Goal: Find specific page/section: Find specific page/section

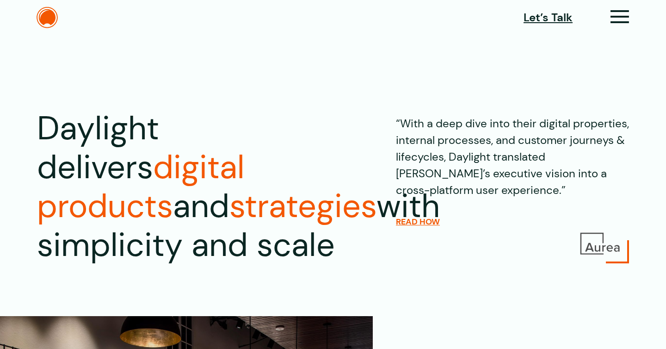
click at [548, 97] on section "Daylight delivers digital products and strategies with simplicity and scale “Wi…" at bounding box center [333, 158] width 666 height 242
click at [555, 21] on span "Let’s Talk" at bounding box center [548, 17] width 49 height 17
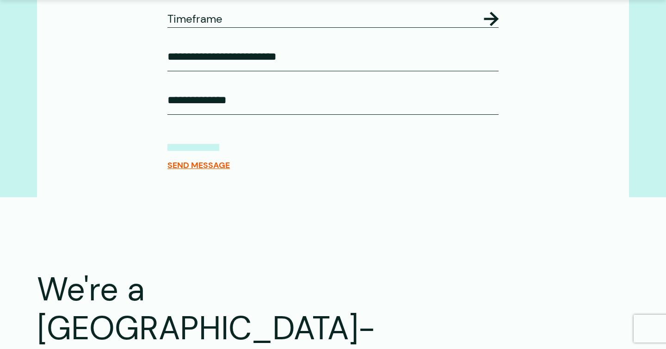
click at [261, 115] on input "Anything else?" at bounding box center [333, 100] width 331 height 29
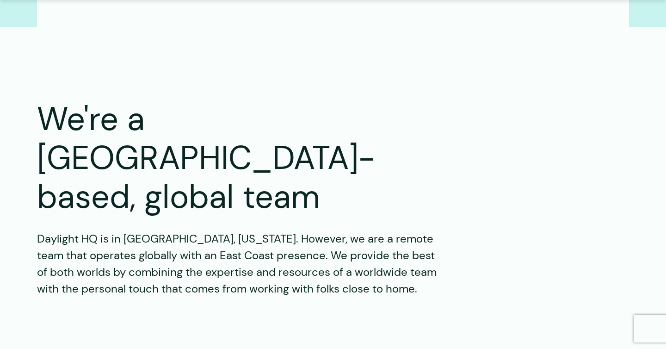
click at [245, 156] on h2 "We're a Portland-based, global team" at bounding box center [241, 158] width 409 height 117
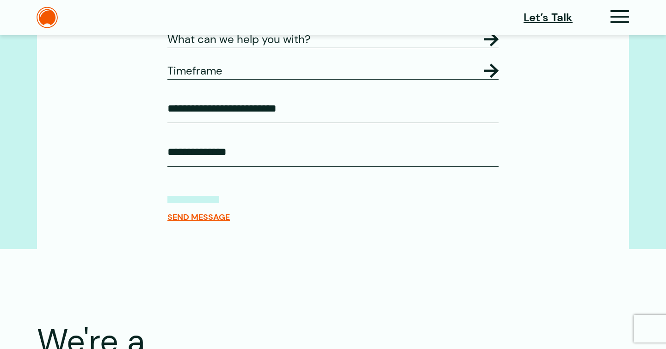
scroll to position [605, 0]
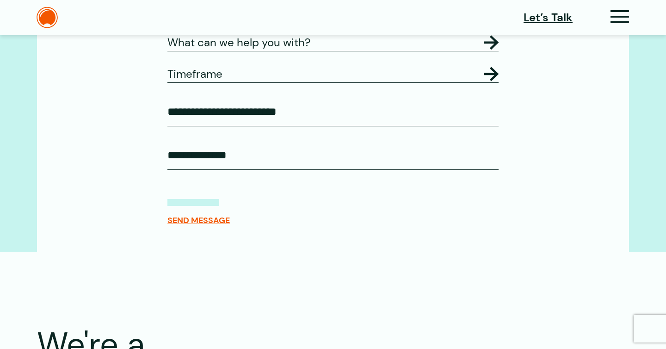
click at [223, 82] on legend "Timeframe" at bounding box center [333, 74] width 331 height 17
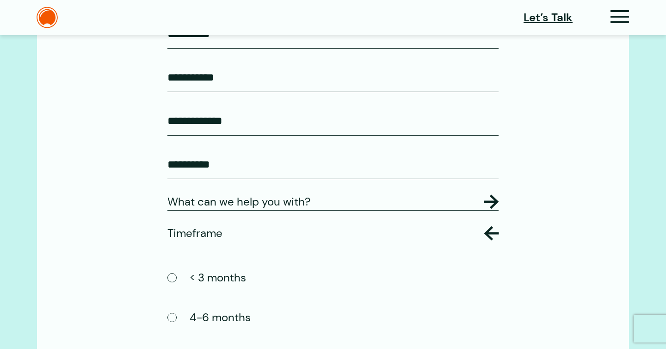
scroll to position [0, 0]
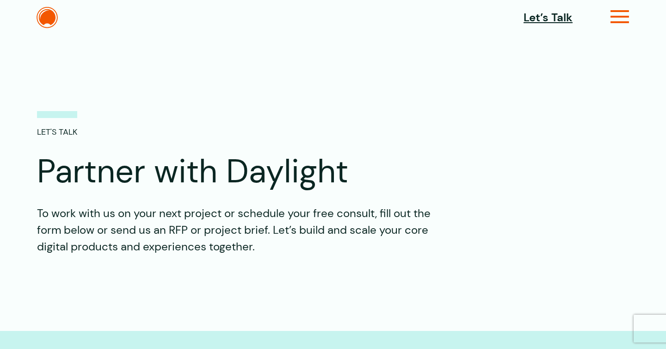
click at [620, 23] on icon at bounding box center [620, 21] width 19 height 10
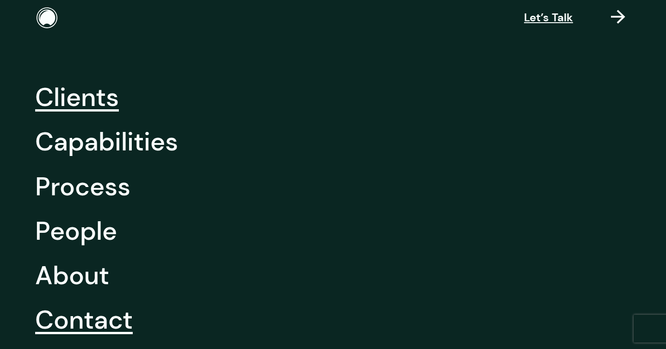
click at [103, 99] on link "Clients" at bounding box center [77, 97] width 84 height 44
click at [106, 142] on link "Capabilities" at bounding box center [106, 141] width 143 height 44
click at [102, 180] on link "Process" at bounding box center [82, 186] width 95 height 44
click at [95, 236] on link "People" at bounding box center [76, 231] width 82 height 44
click at [95, 272] on link "About" at bounding box center [72, 275] width 74 height 44
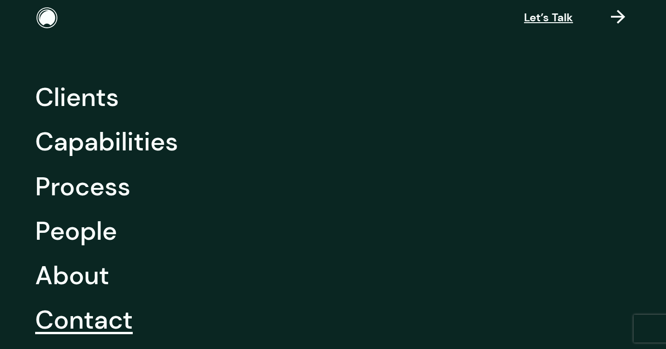
click at [97, 307] on link "Contact" at bounding box center [84, 320] width 98 height 44
click at [626, 20] on div at bounding box center [620, 19] width 19 height 19
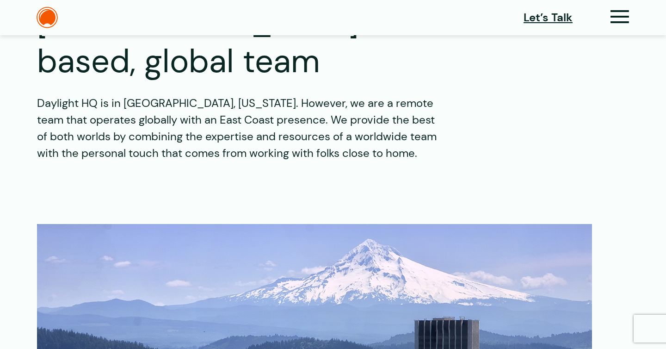
scroll to position [1100, 0]
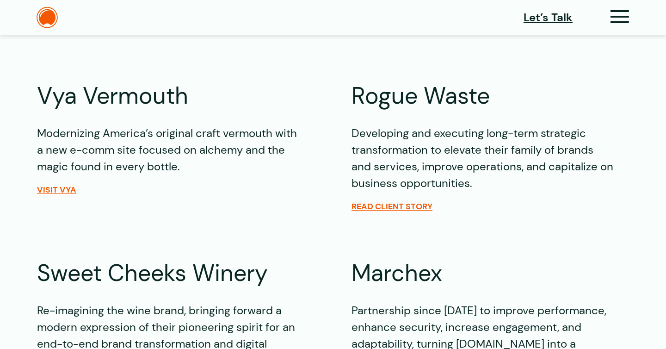
scroll to position [1244, 0]
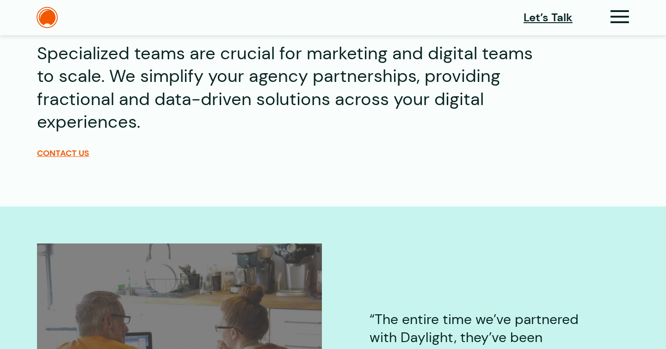
scroll to position [389, 0]
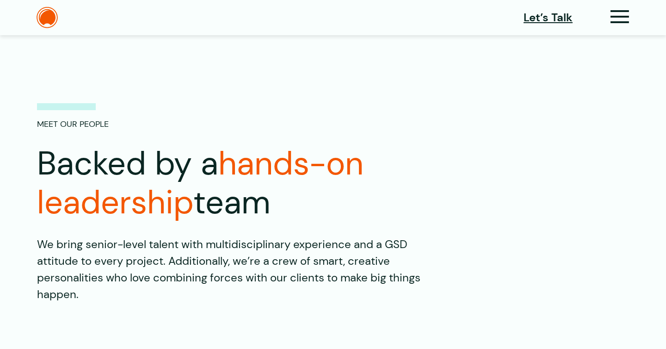
scroll to position [6, 0]
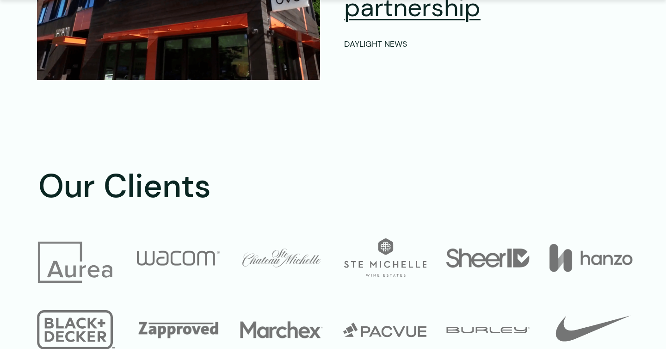
scroll to position [4491, 0]
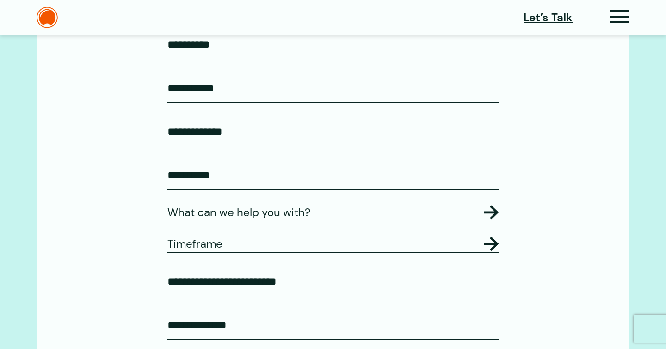
scroll to position [401, 0]
